Goal: Register for event/course

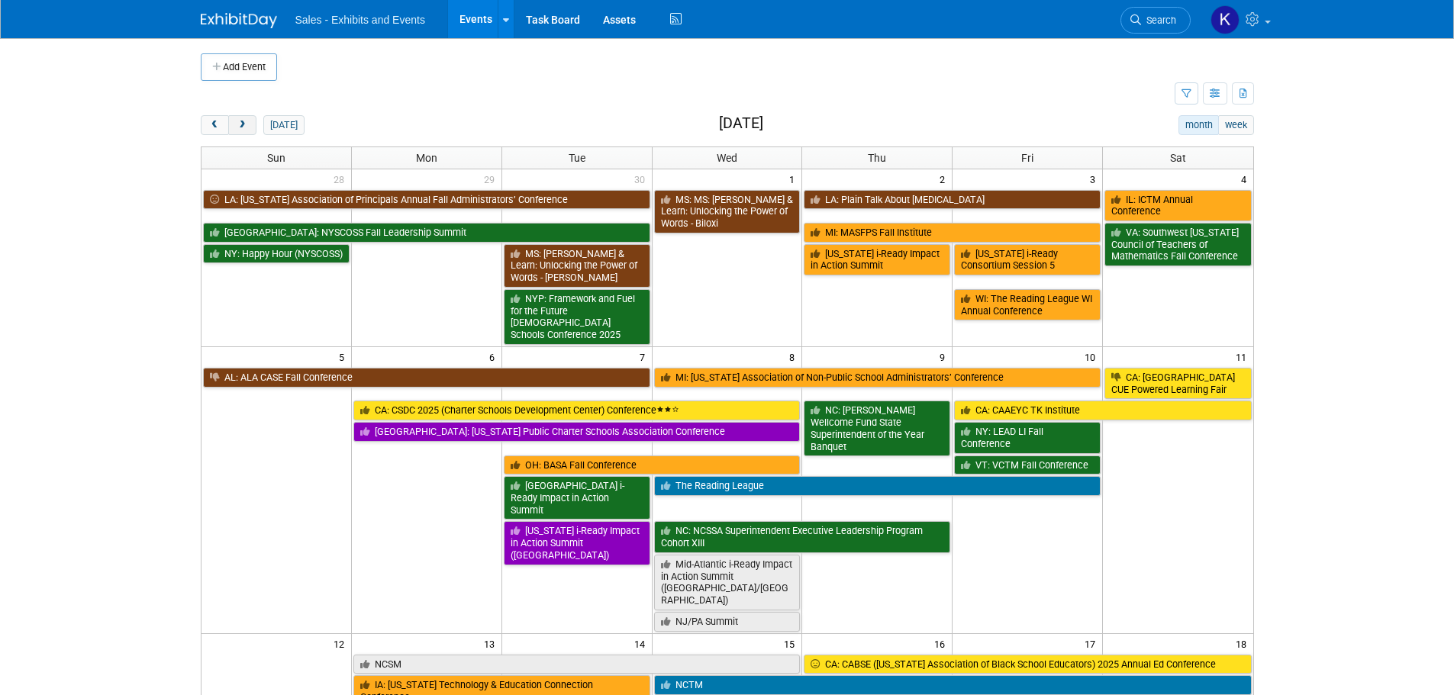
click at [245, 127] on span "next" at bounding box center [242, 126] width 11 height 10
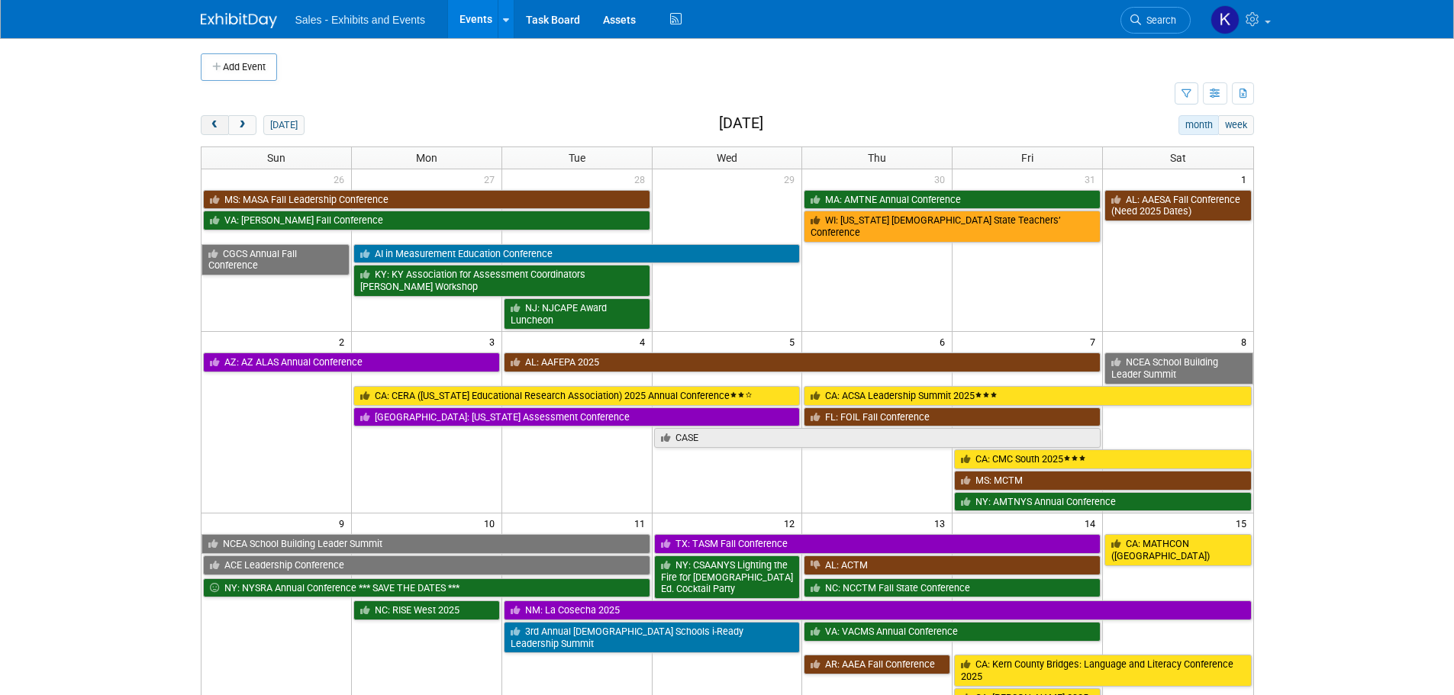
click at [209, 125] on span "prev" at bounding box center [214, 126] width 11 height 10
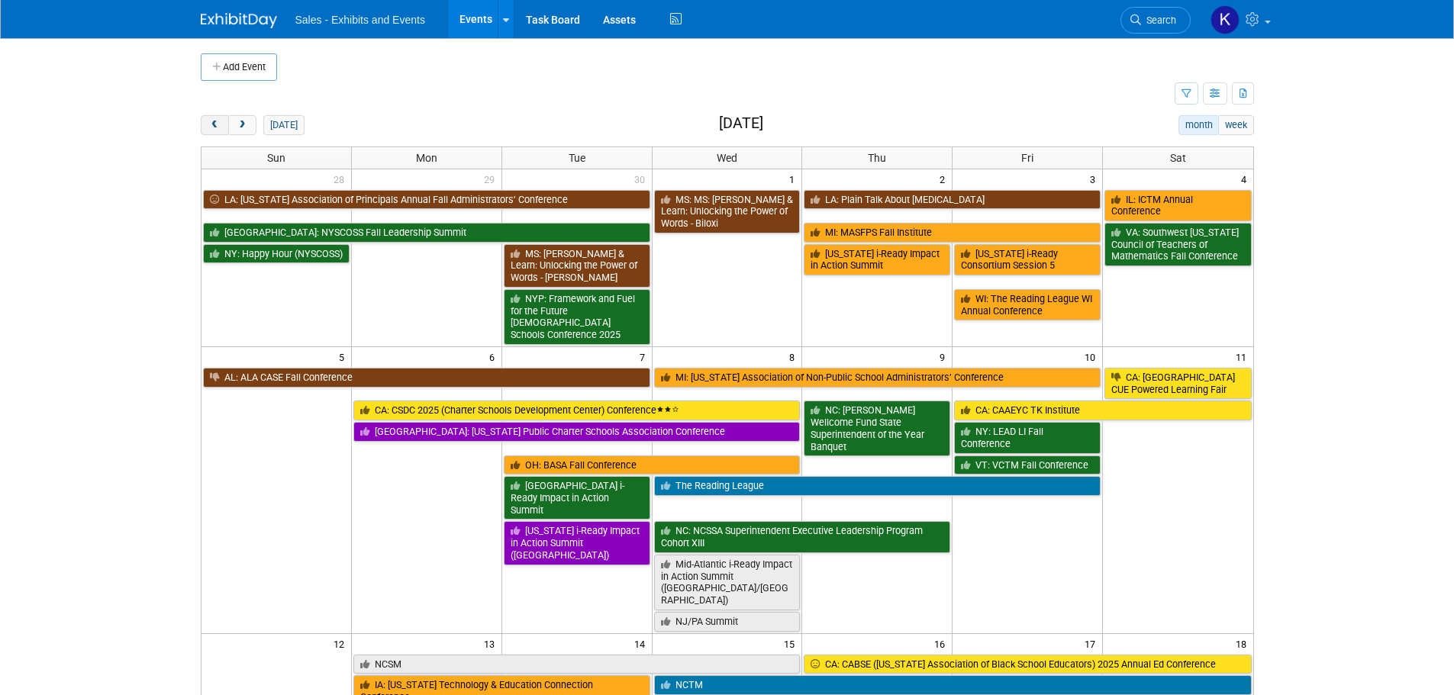
click at [210, 125] on span "prev" at bounding box center [214, 126] width 11 height 10
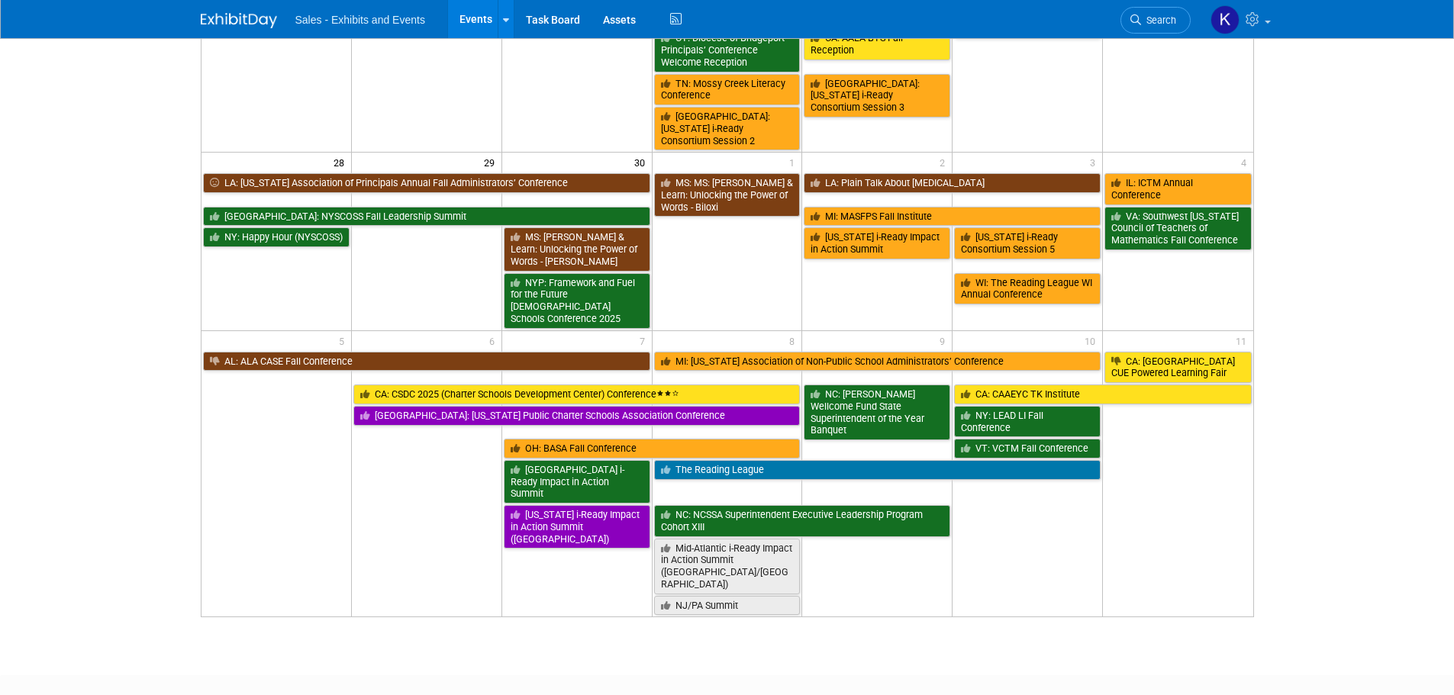
scroll to position [835, 0]
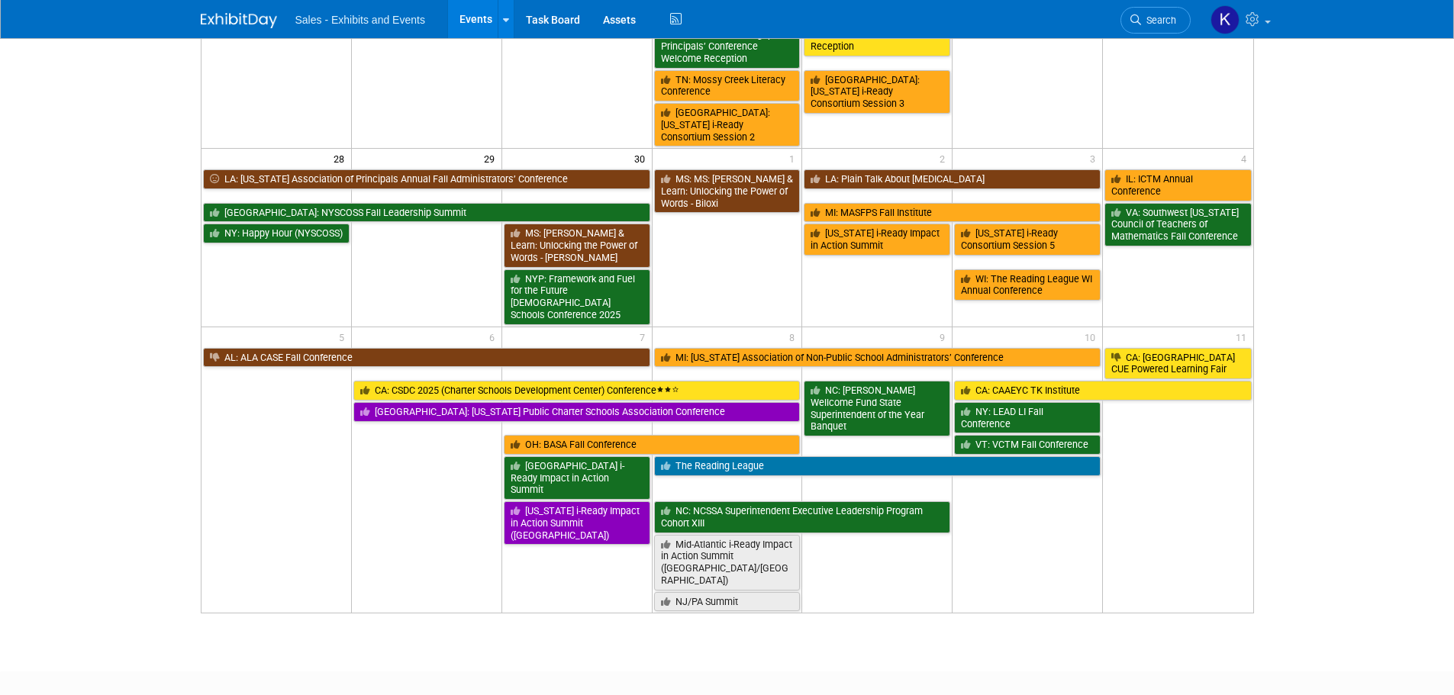
click at [578, 149] on td "30" at bounding box center [576, 158] width 150 height 19
drag, startPoint x: 422, startPoint y: 126, endPoint x: 515, endPoint y: 126, distance: 93.1
click at [424, 149] on td "29" at bounding box center [426, 158] width 150 height 19
click at [548, 149] on td "30" at bounding box center [576, 158] width 150 height 19
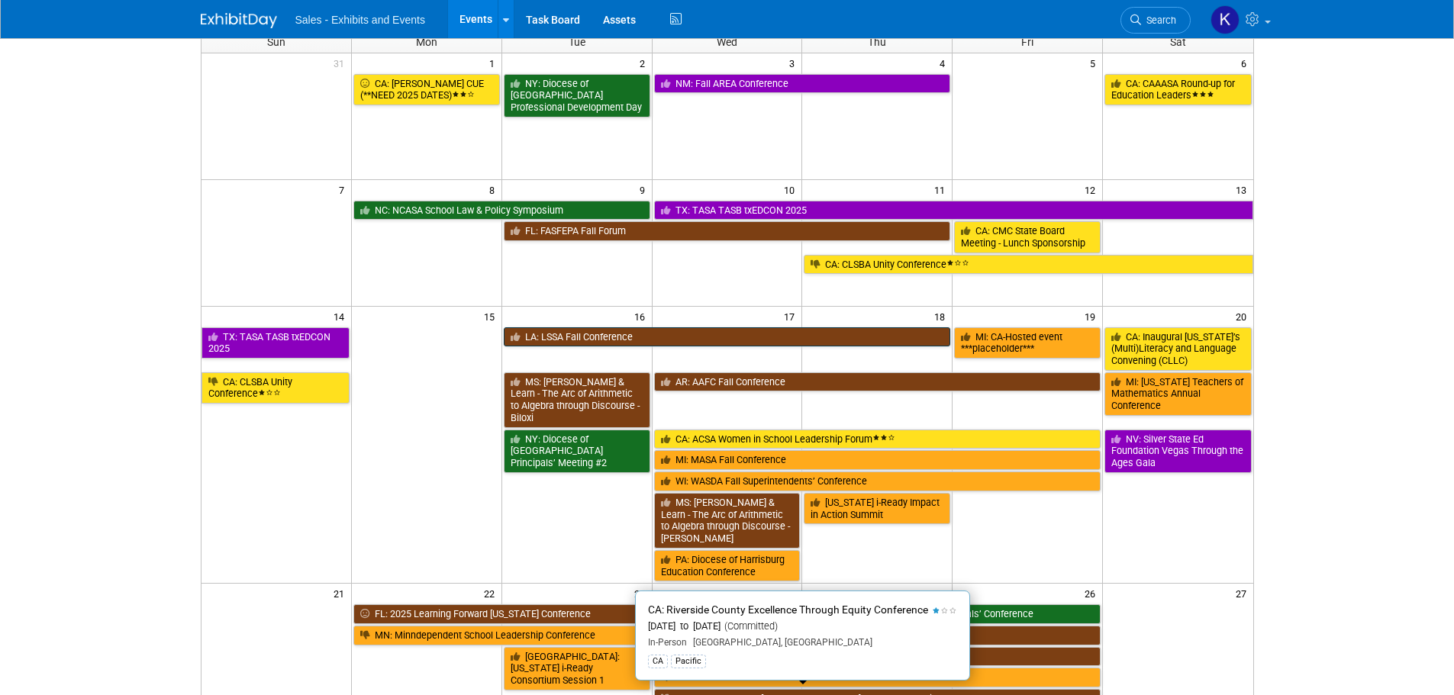
scroll to position [0, 0]
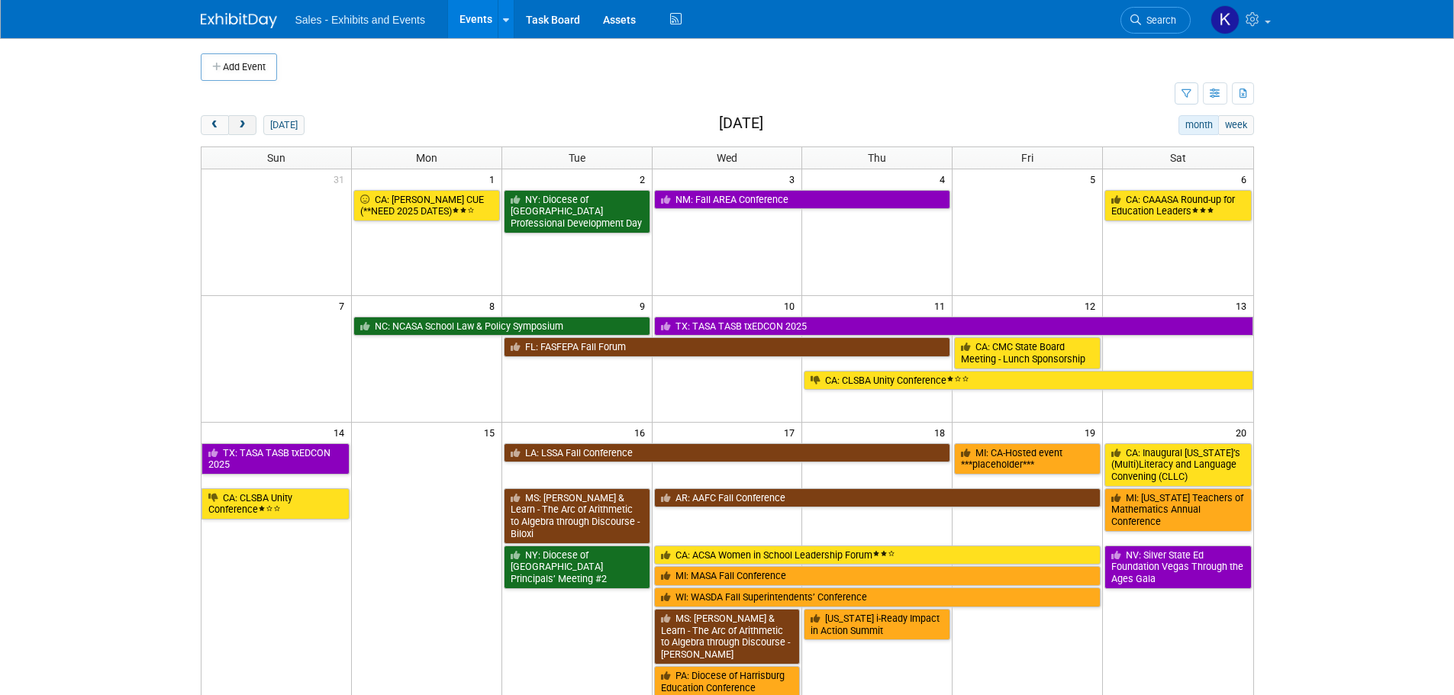
click at [243, 125] on span "next" at bounding box center [242, 126] width 11 height 10
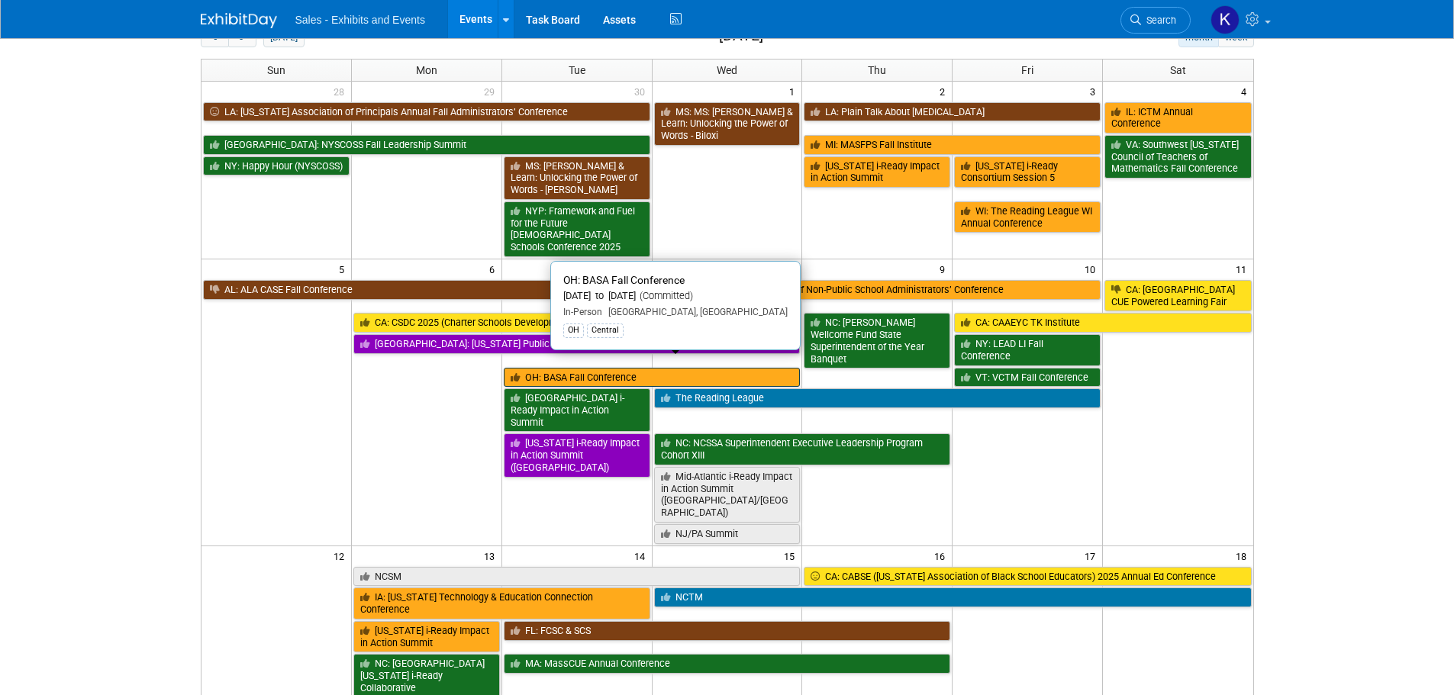
scroll to position [305, 0]
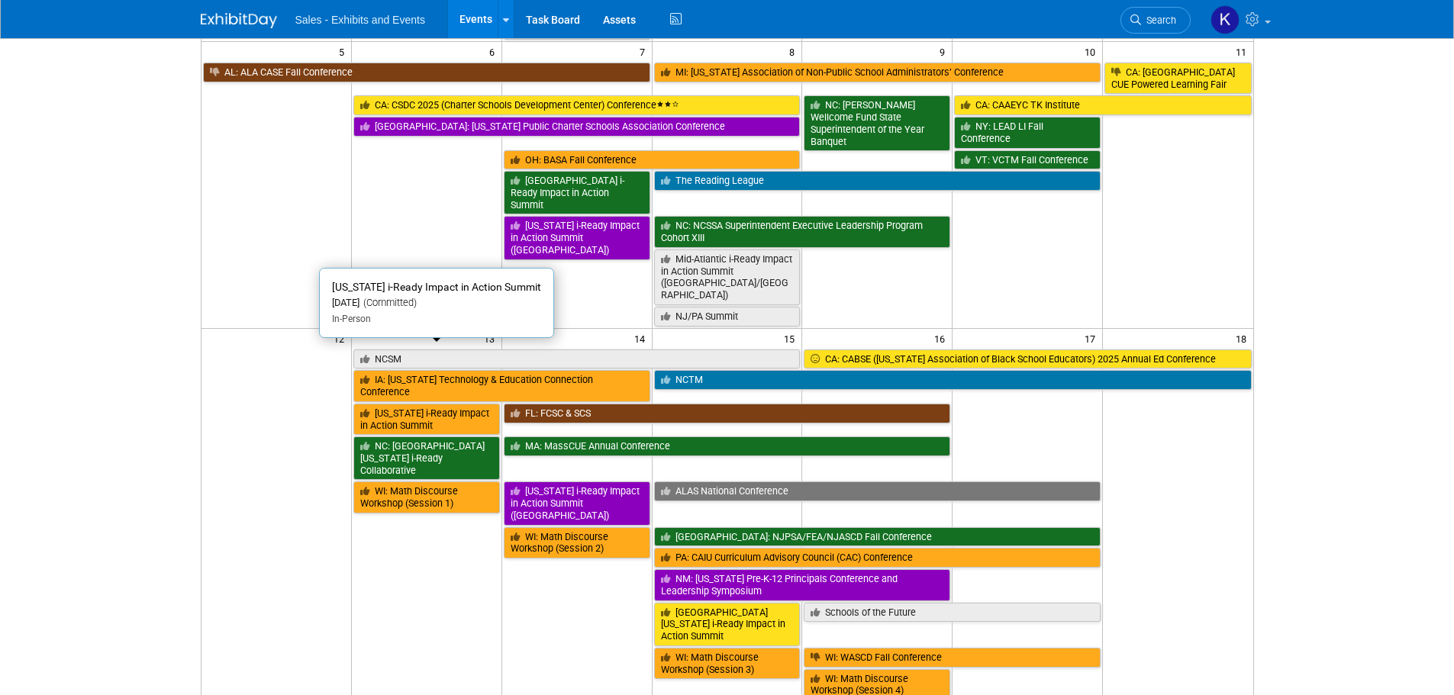
click at [417, 404] on link "[US_STATE] i-Ready Impact in Action Summit" at bounding box center [426, 419] width 147 height 31
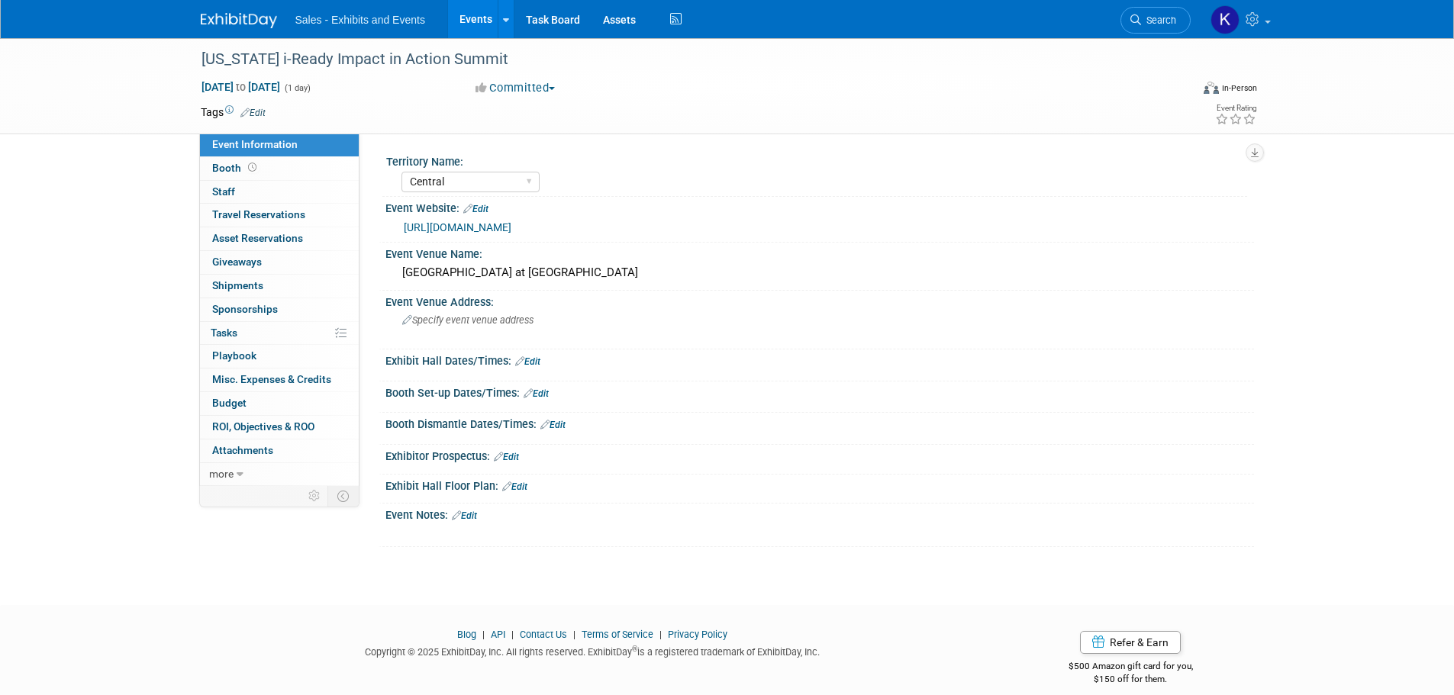
select select "Central"
drag, startPoint x: 226, startPoint y: 19, endPoint x: 239, endPoint y: 24, distance: 14.0
click at [227, 21] on img at bounding box center [239, 20] width 76 height 15
